Goal: Check status: Check status

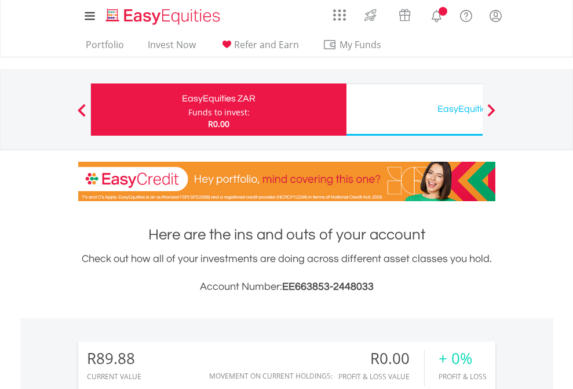
scroll to position [111, 182]
click at [188, 110] on div "Funds to invest:" at bounding box center [218, 113] width 61 height 12
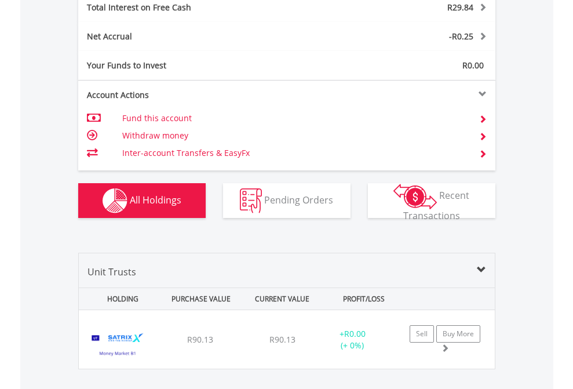
scroll to position [1336, 0]
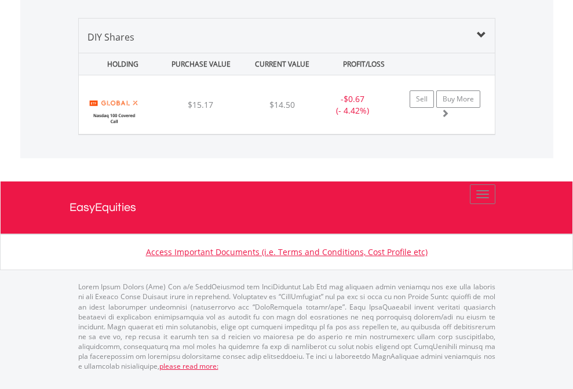
scroll to position [111, 182]
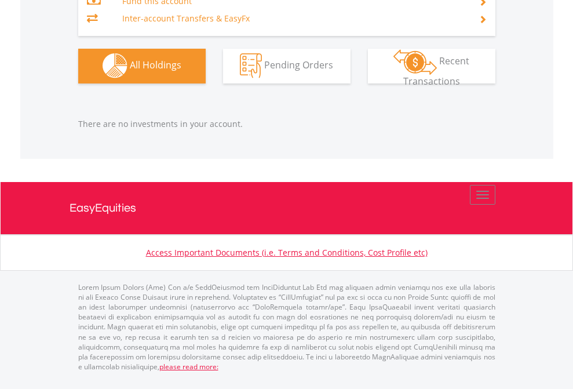
scroll to position [111, 182]
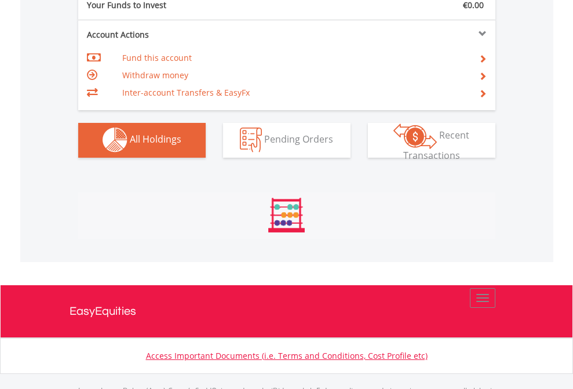
scroll to position [1148, 0]
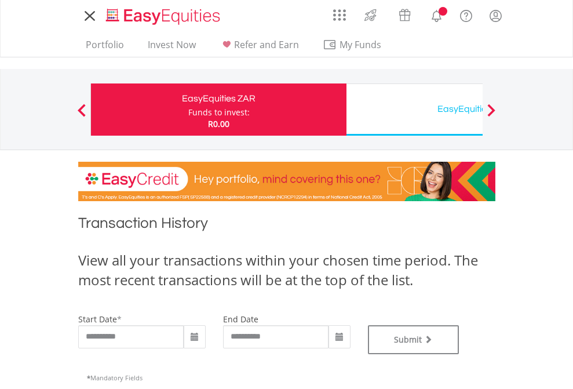
type input "**********"
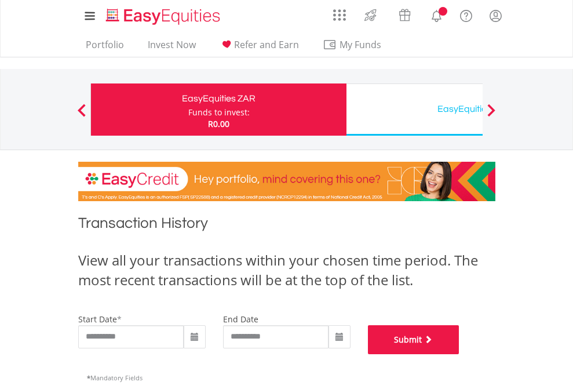
click at [460, 354] on button "Submit" at bounding box center [414, 339] width 92 height 29
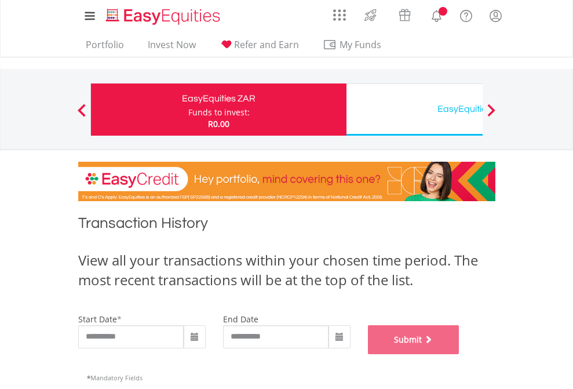
scroll to position [470, 0]
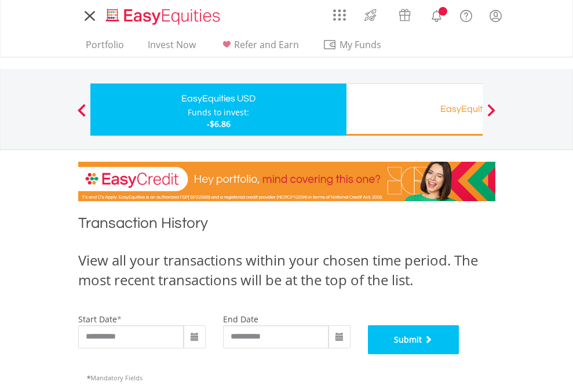
click at [460, 354] on button "Submit" at bounding box center [414, 339] width 92 height 29
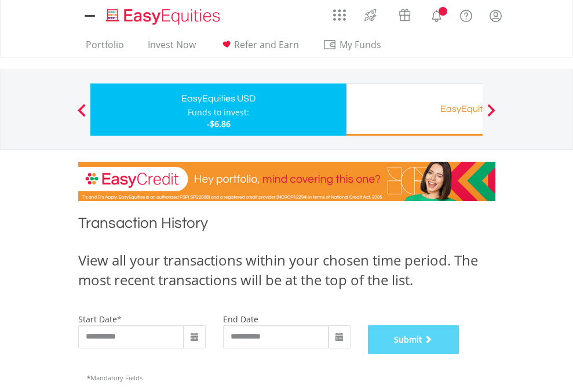
scroll to position [470, 0]
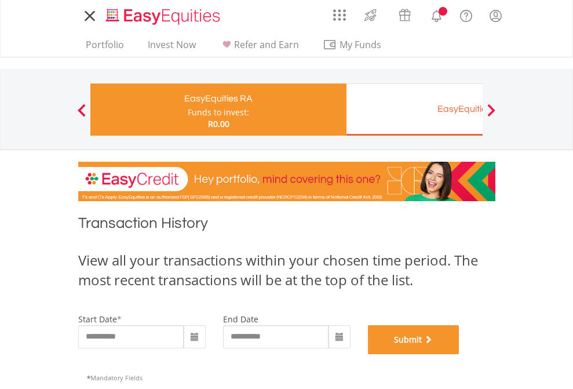
click at [460, 354] on button "Submit" at bounding box center [414, 339] width 92 height 29
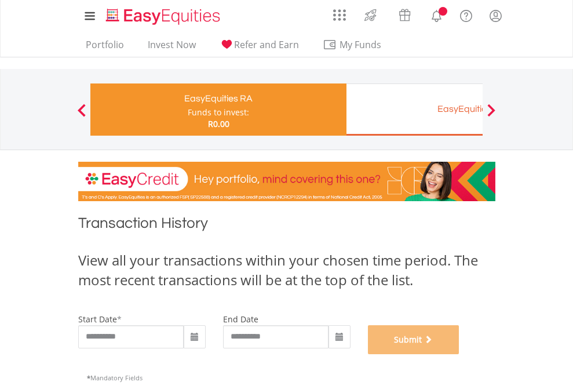
scroll to position [470, 0]
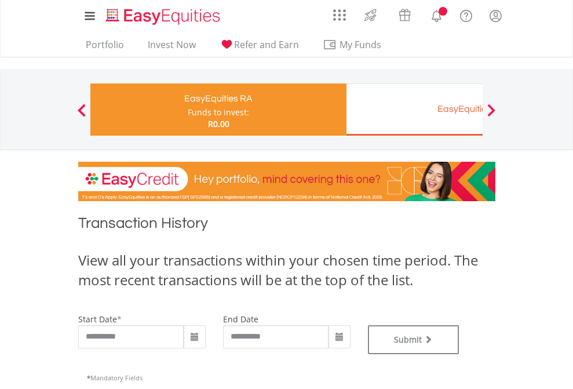
click at [414, 110] on div "EasyEquities EUR" at bounding box center [475, 109] width 242 height 16
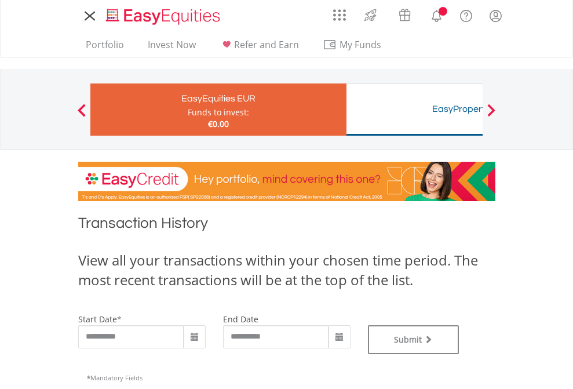
type input "**********"
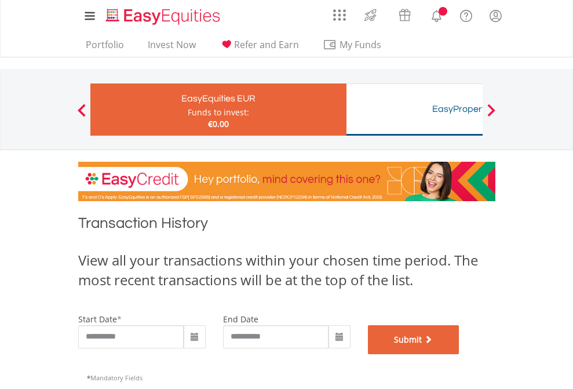
click at [460, 354] on button "Submit" at bounding box center [414, 339] width 92 height 29
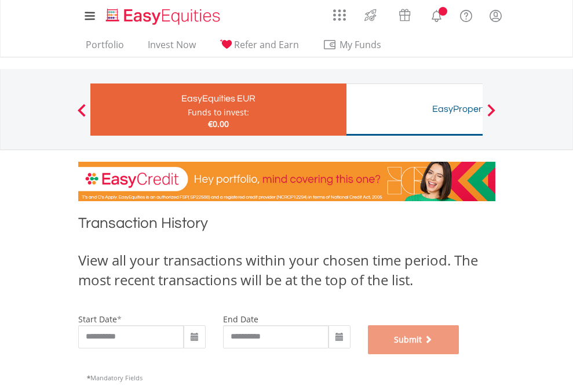
scroll to position [470, 0]
